Goal: Communication & Community: Answer question/provide support

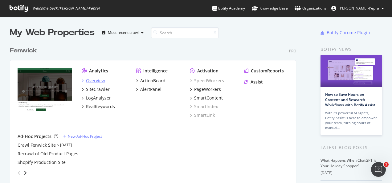
click at [97, 79] on div "Overview" at bounding box center [95, 81] width 19 height 6
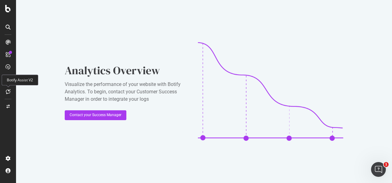
click at [10, 89] on div at bounding box center [8, 92] width 10 height 10
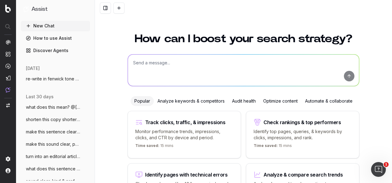
click at [174, 72] on textarea at bounding box center [243, 70] width 231 height 31
paste textarea "Main Body Copy: From warming gilets to knitted long sleeve polo tops, discover …"
type textarea "re-write in the fenwick tone of voice: Main Body Copy: From warming gilets to k…"
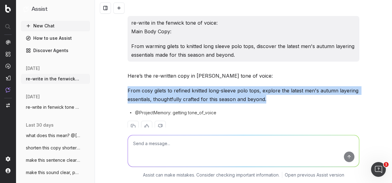
drag, startPoint x: 277, startPoint y: 103, endPoint x: 123, endPoint y: 88, distance: 154.8
click at [125, 88] on div "re-write in the fenwick tone of voice: Main Body Copy: From warming gilets to k…" at bounding box center [243, 79] width 237 height 126
copy p "From cosy gilets to refined knitted long-sleeve polo tops, explore the latest m…"
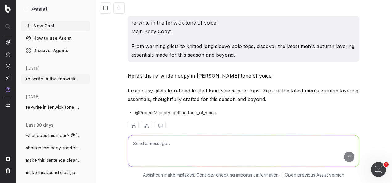
click at [212, 139] on textarea at bounding box center [243, 150] width 231 height 31
paste textarea "Main Body Copy: This Autumn is all about layering - from twill wool coats to de…"
type textarea "re-write in the Fenwick tone of voice: Main Body Copy: This Autumn is all about…"
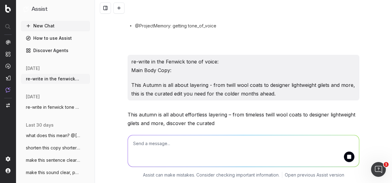
scroll to position [123, 0]
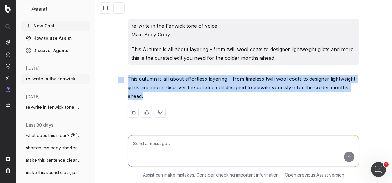
drag, startPoint x: 155, startPoint y: 94, endPoint x: 117, endPoint y: 80, distance: 40.0
click at [125, 80] on div "re-write in the fenwick tone of voice: Main Body Copy: From warming gilets to k…" at bounding box center [243, 10] width 237 height 234
copy div "This autumn is all about effortless layering – from timeless twill wool coats t…"
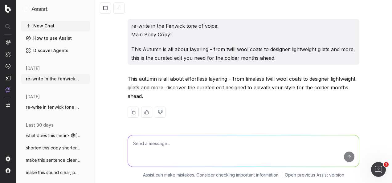
click at [254, 152] on textarea at bounding box center [243, 150] width 231 height 31
paste textarea "Option 1: Shop designer brands including GANT, Barbour, Paul Smith and more."
type textarea "re-write in the fenwick tone of voice: Option 1: Shop designer brands including…"
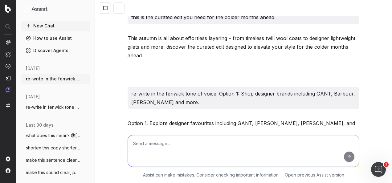
scroll to position [190, 0]
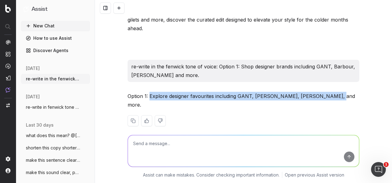
drag, startPoint x: 336, startPoint y: 97, endPoint x: 146, endPoint y: 96, distance: 190.1
click at [146, 96] on p "Option 1: Explore designer favourites including GANT, Barbour, Paul Smith, and …" at bounding box center [244, 100] width 232 height 17
copy p "Explore designer favourites including GANT, Barbour, Paul Smith, and more."
click at [260, 147] on textarea at bounding box center [243, 150] width 231 height 31
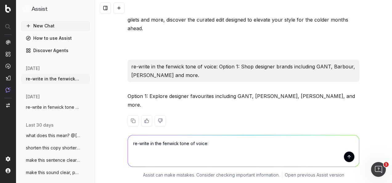
paste textarea "Option 2: Seasonal Style: Men's Autumn Layering Option 2: Discover colder-weath…"
type textarea "re-write in the fenwick tone of voice: Option 2: Seasonal Style: Men's Autumn L…"
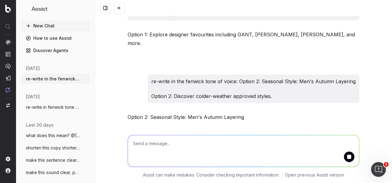
scroll to position [279, 0]
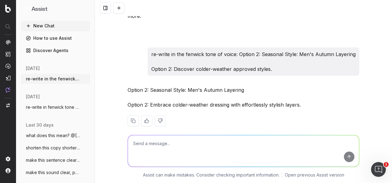
drag, startPoint x: 247, startPoint y: 81, endPoint x: 148, endPoint y: 80, distance: 99.2
click at [148, 86] on p "Option 2: Seasonal Style: Men's Autumn Layering" at bounding box center [244, 90] width 232 height 9
copy p "Seasonal Style: Men's Autumn Layering"
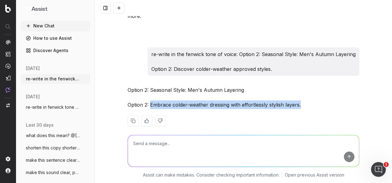
drag, startPoint x: 288, startPoint y: 95, endPoint x: 149, endPoint y: 96, distance: 138.7
click at [149, 100] on p "Option 2: Embrace colder-weather dressing with effortlessly stylish layers." at bounding box center [244, 104] width 232 height 9
copy p "Embrace colder-weather dressing with effortlessly stylish layers."
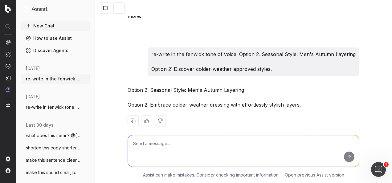
click at [220, 145] on textarea at bounding box center [243, 150] width 231 height 31
paste textarea "Re-write in the Fenwick tone of voice: Get into the festive spirit with Storyti…"
type textarea "Re-write in the Fenwick tone of voice: Get into the festive spirit with Storyti…"
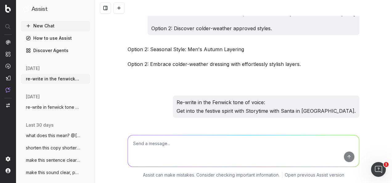
scroll to position [347, 0]
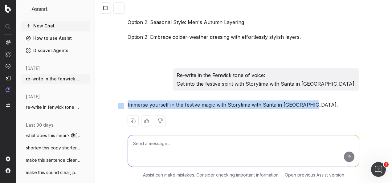
drag, startPoint x: 308, startPoint y: 96, endPoint x: 116, endPoint y: 96, distance: 191.6
copy div "Immerse yourself in the festive magic with Storytime with Santa in Colchester."
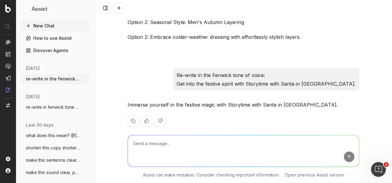
click at [210, 153] on textarea at bounding box center [243, 150] width 231 height 31
paste textarea "Re-write these dates to be a clear: Saturday 29th November at 11:00 / 12:00/ 14…"
type textarea "Re-write these dates to be a clear: Saturday 29th November at 11:00 / 12:00/ 14…"
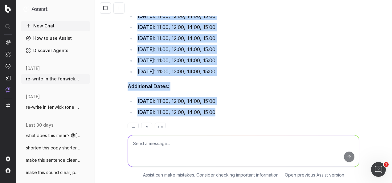
scroll to position [661, 0]
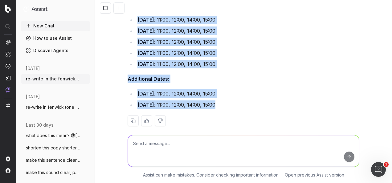
drag, startPoint x: 126, startPoint y: 56, endPoint x: 267, endPoint y: 119, distance: 154.3
click at [267, 119] on div "Here’s a clearer version of the dates: Storytime with Santa Schedule: Saturday,…" at bounding box center [244, 45] width 232 height 184
copy div "Storytime with Santa Schedule: Saturday, 29th November : 11:00, 12:00, 14:00, 1…"
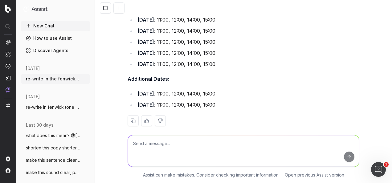
click at [214, 150] on textarea at bounding box center [243, 150] width 231 height 31
paste textarea "Re-write in the Fenwick tone of voice and expand on the copy a little bit: Snug…"
type textarea "Re-write in the Fenwick tone of voice and expand on the copy a little bit: Snug…"
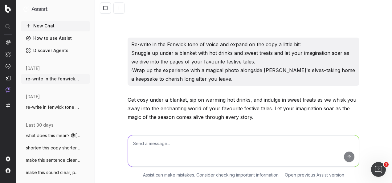
scroll to position [798, 0]
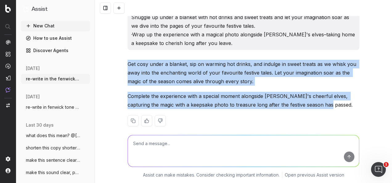
drag, startPoint x: 321, startPoint y: 96, endPoint x: 126, endPoint y: 57, distance: 198.6
click at [128, 60] on div "Get cosy under a blanket, sip on warming hot drinks, and indulge in sweet treat…" at bounding box center [244, 98] width 232 height 76
copy div "Get cosy under a blanket, sip on warming hot drinks, and indulge in sweet treat…"
